Goal: Navigation & Orientation: Find specific page/section

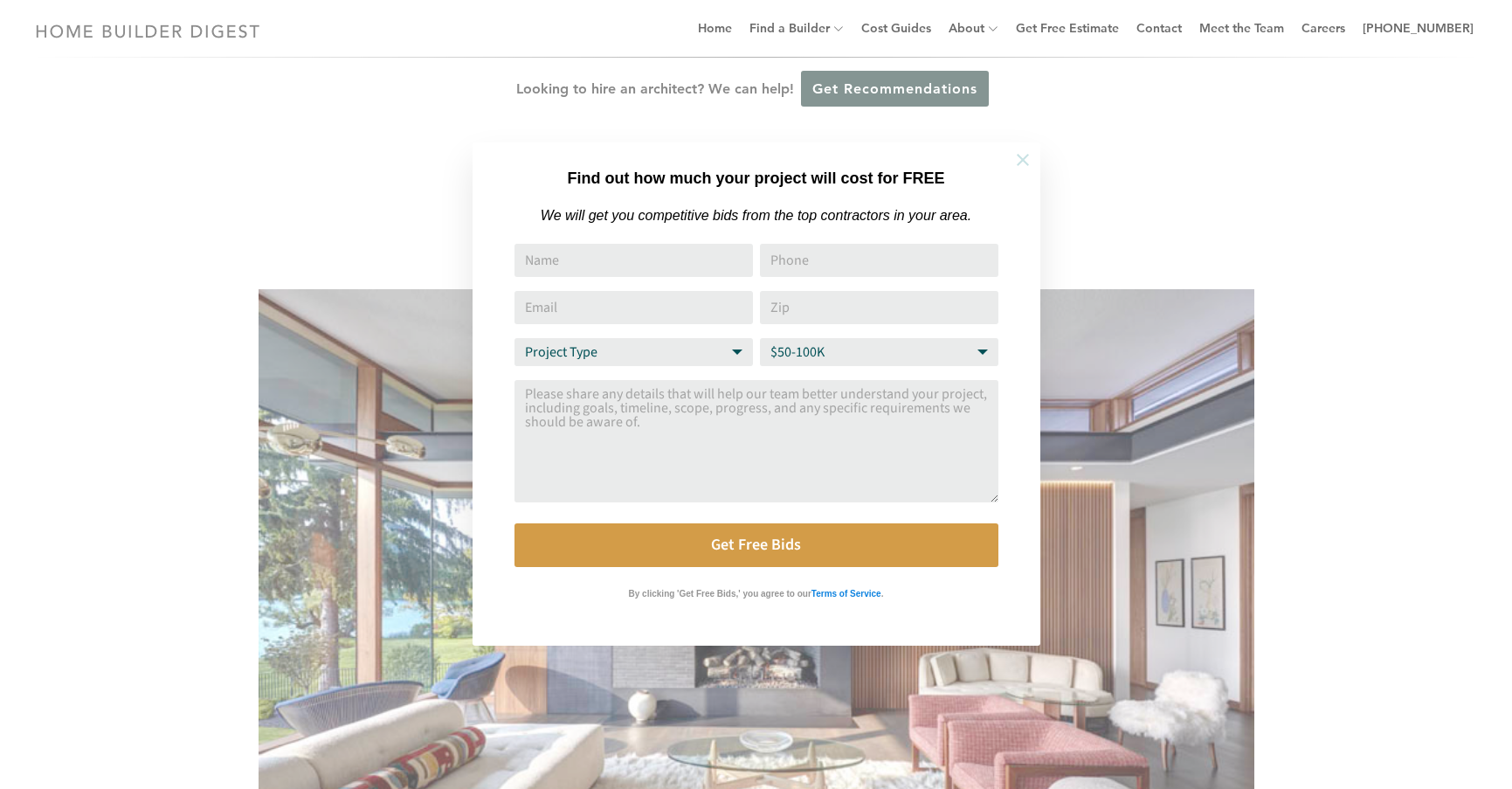
click at [1031, 160] on icon at bounding box center [1023, 160] width 20 height 20
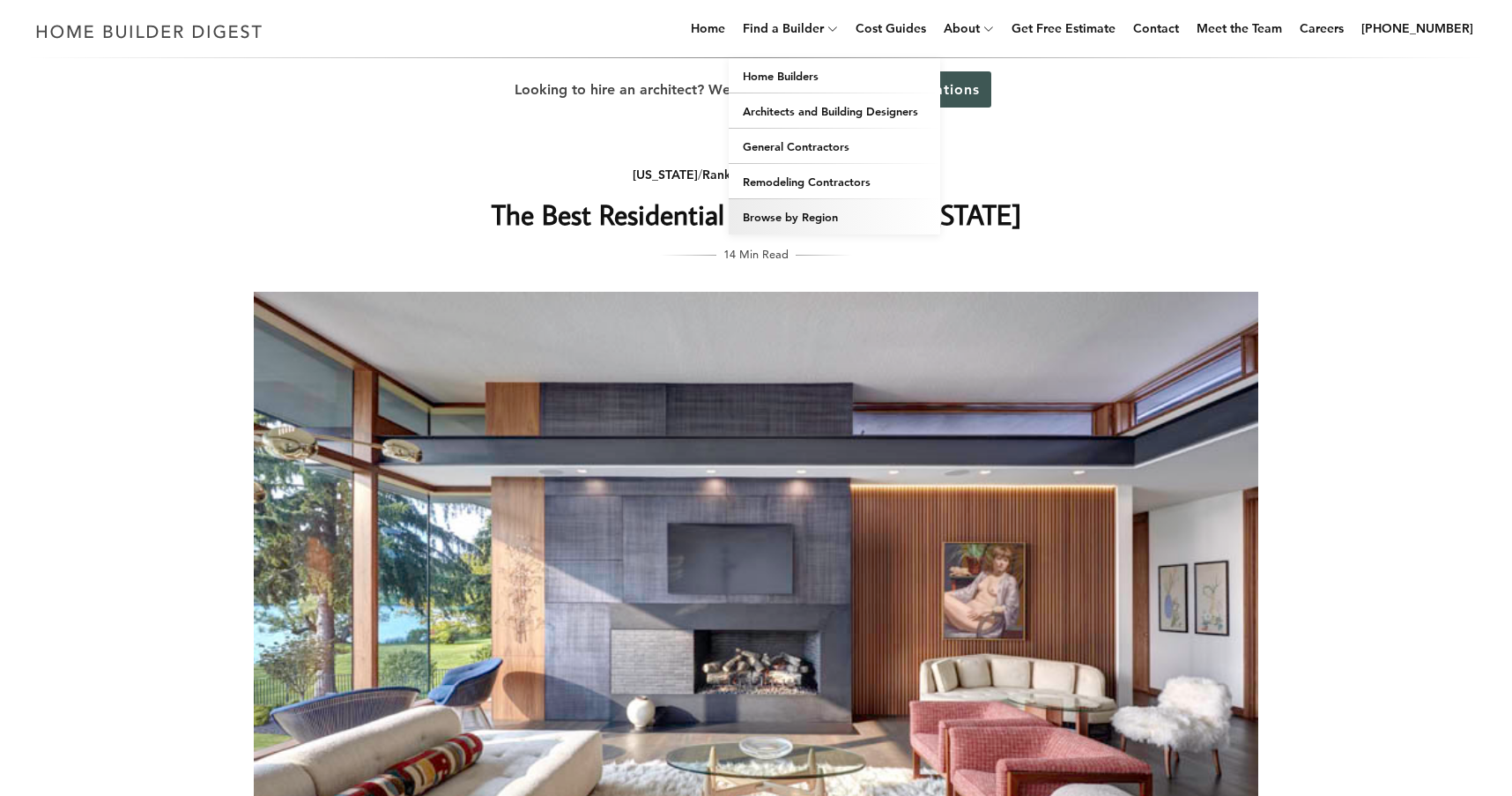
click at [886, 206] on link "Browse by Region" at bounding box center [834, 216] width 212 height 35
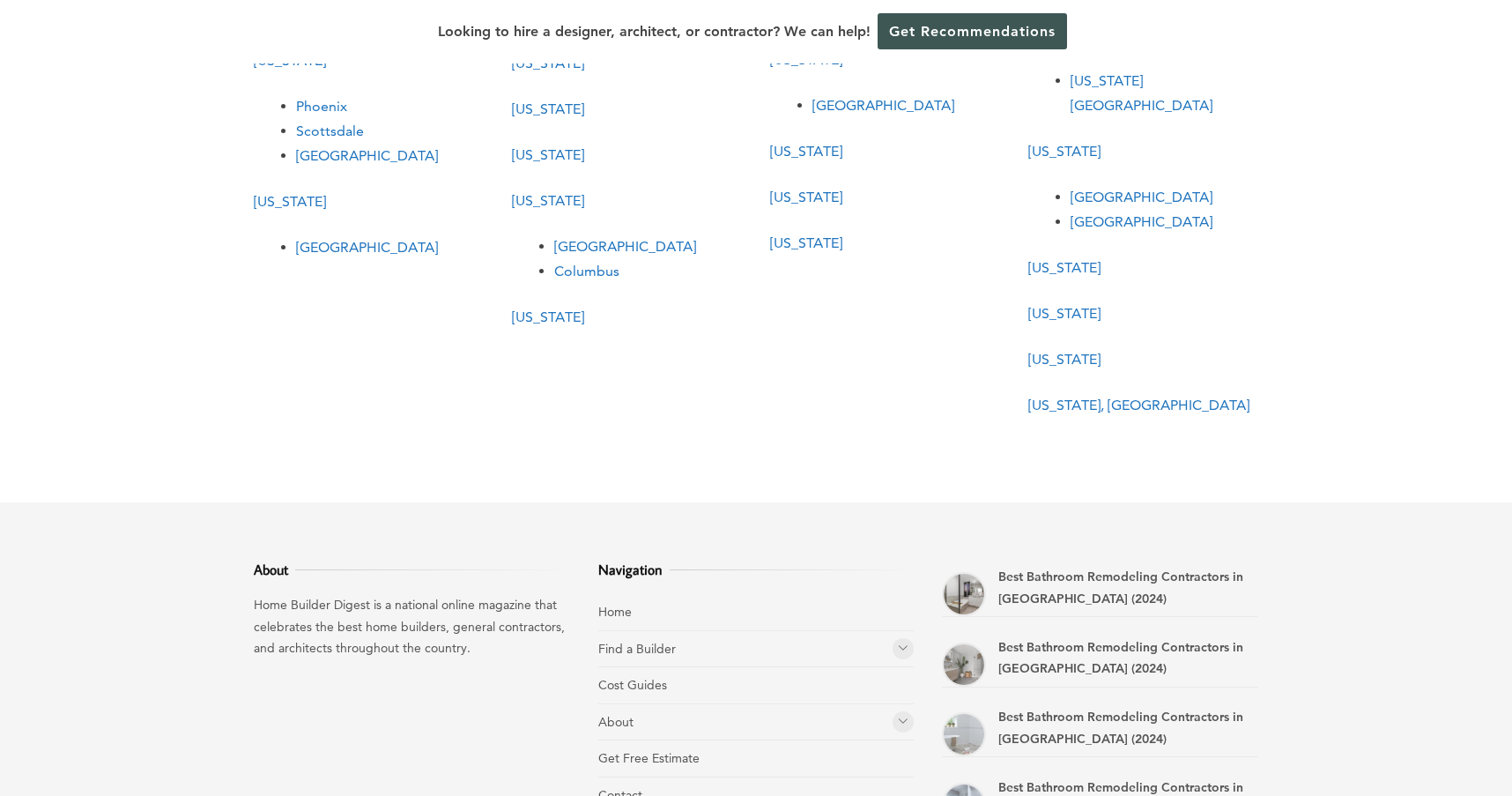
scroll to position [642, 0]
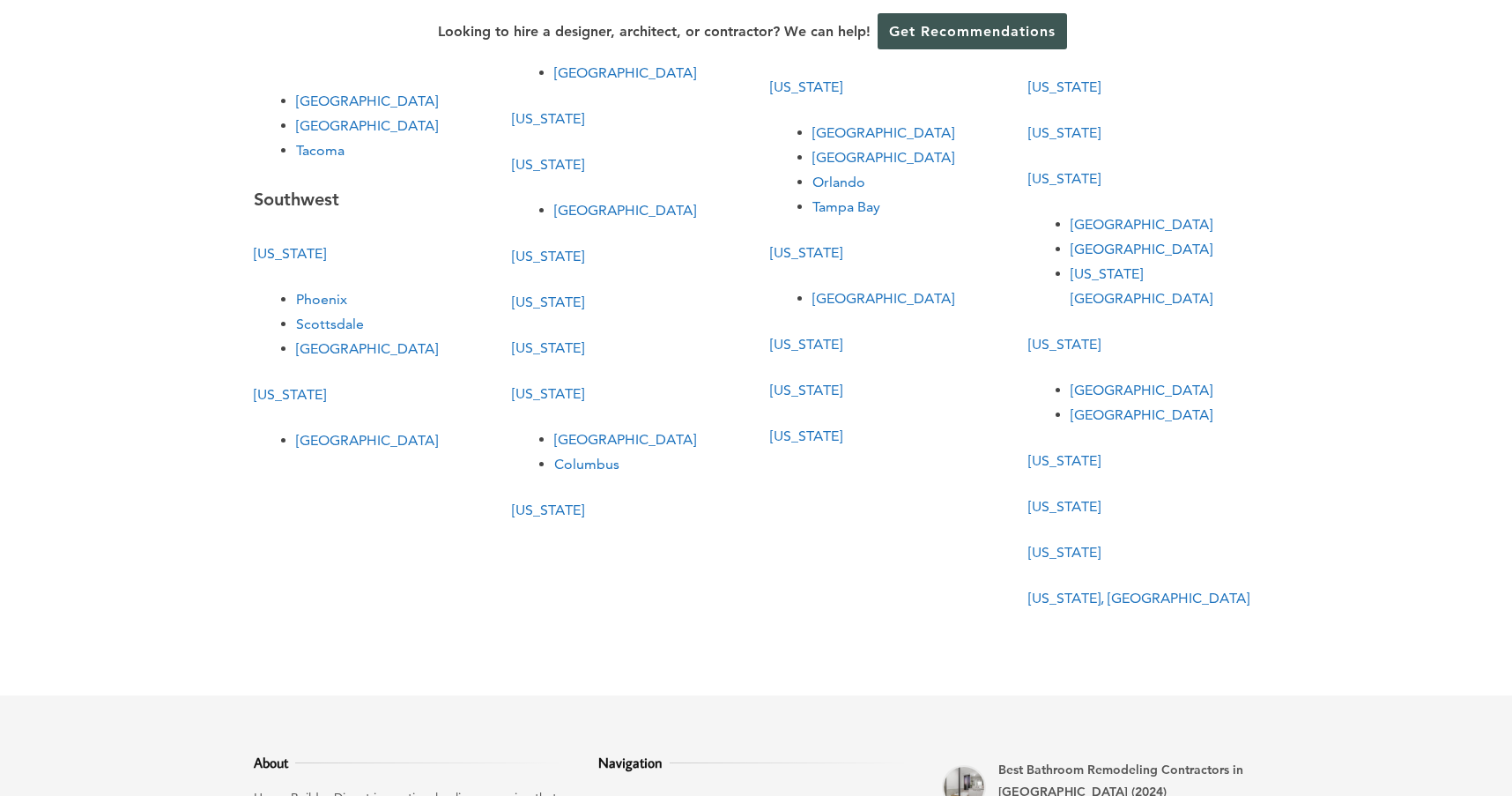
click at [535, 502] on link "[US_STATE]" at bounding box center [547, 510] width 72 height 17
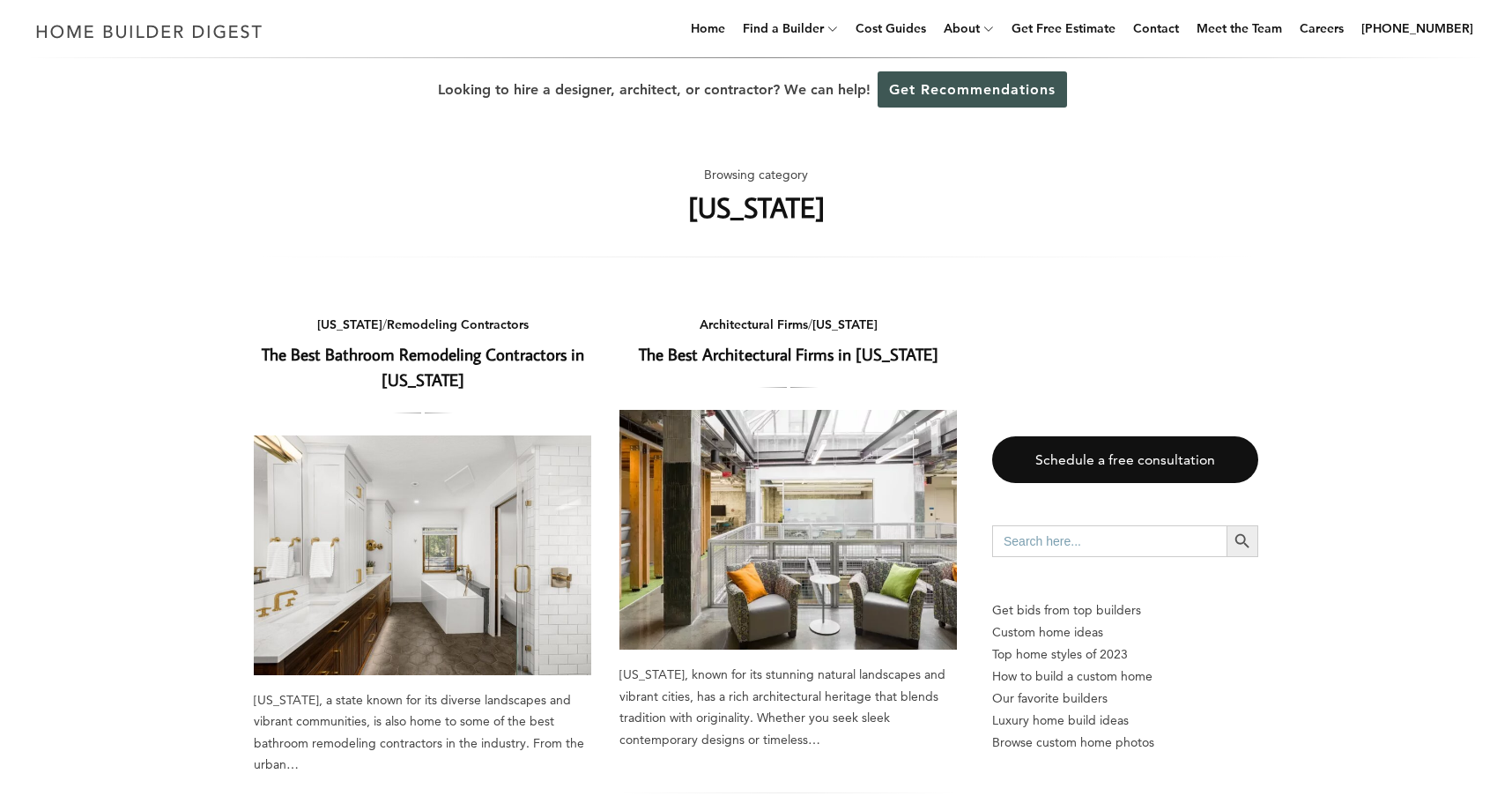
click at [854, 349] on link "The Best Architectural Firms in [US_STATE]" at bounding box center [788, 353] width 299 height 22
click at [496, 353] on link "The Best Bathroom Remodeling Contractors in [US_STATE]" at bounding box center [423, 366] width 323 height 47
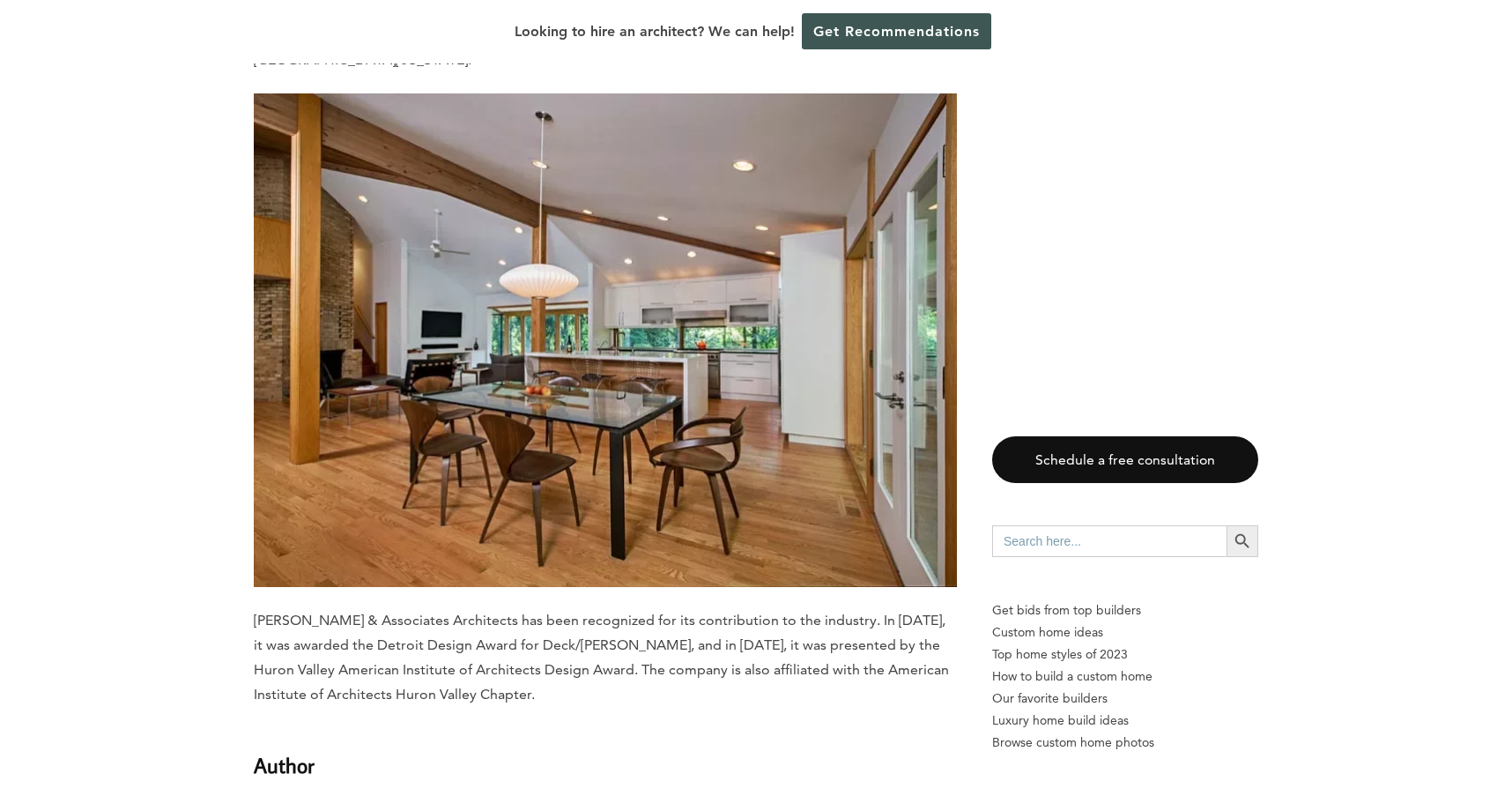
scroll to position [9312, 0]
